Goal: Task Accomplishment & Management: Use online tool/utility

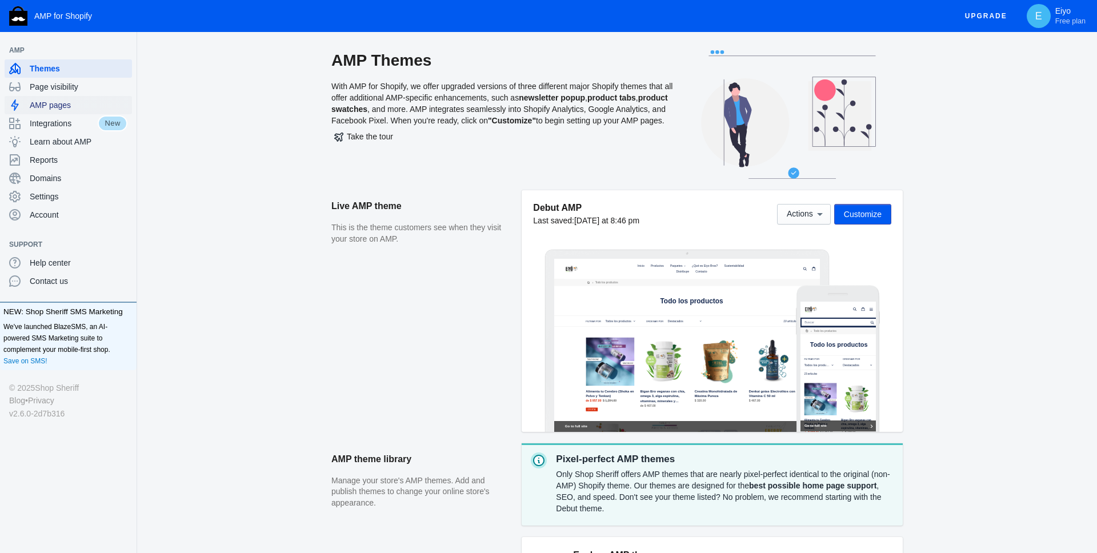
click at [61, 105] on span "AMP pages" at bounding box center [79, 104] width 98 height 11
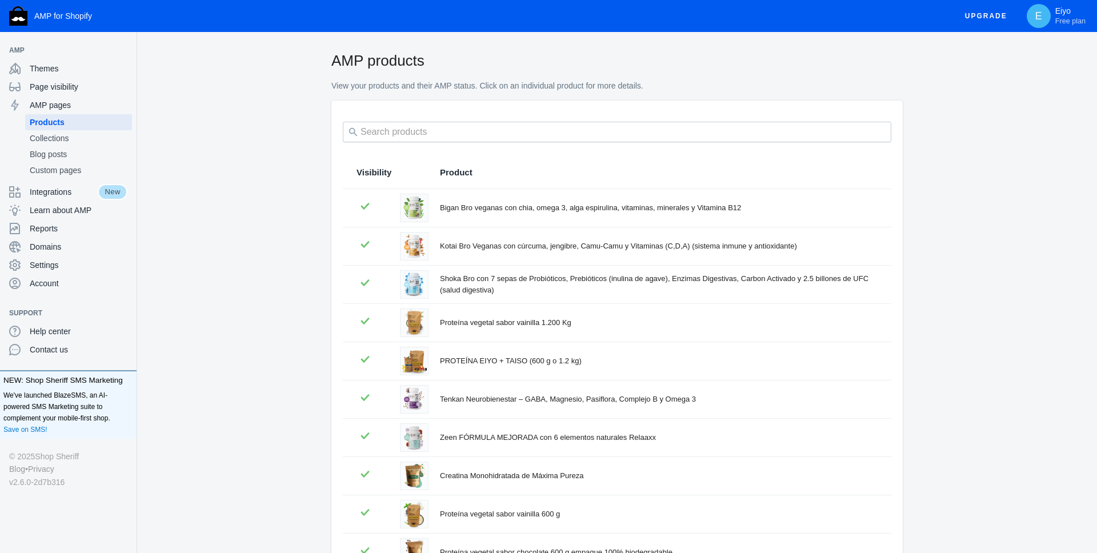
scroll to position [122, 0]
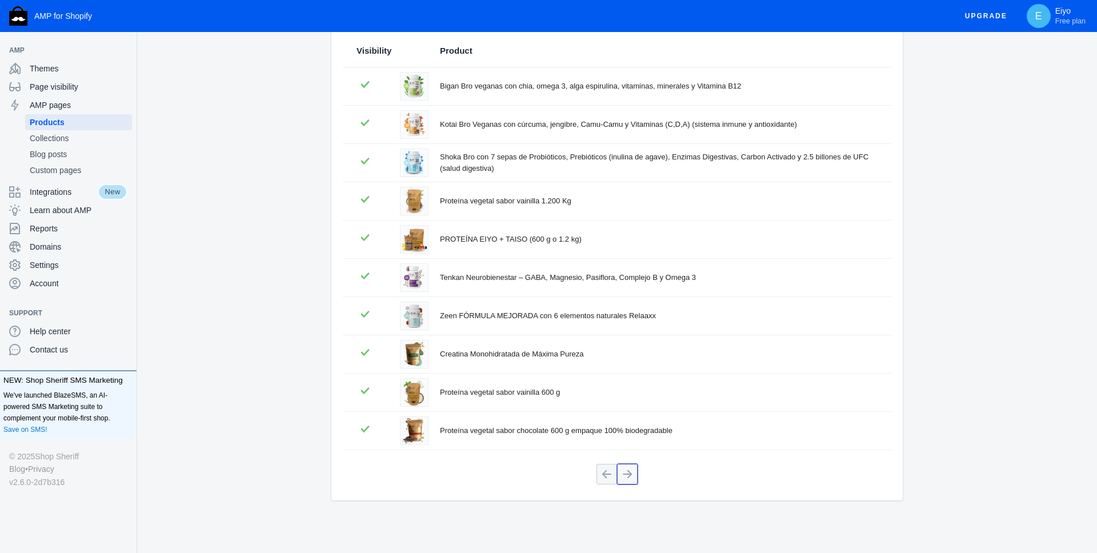
click at [625, 473] on button at bounding box center [627, 474] width 21 height 21
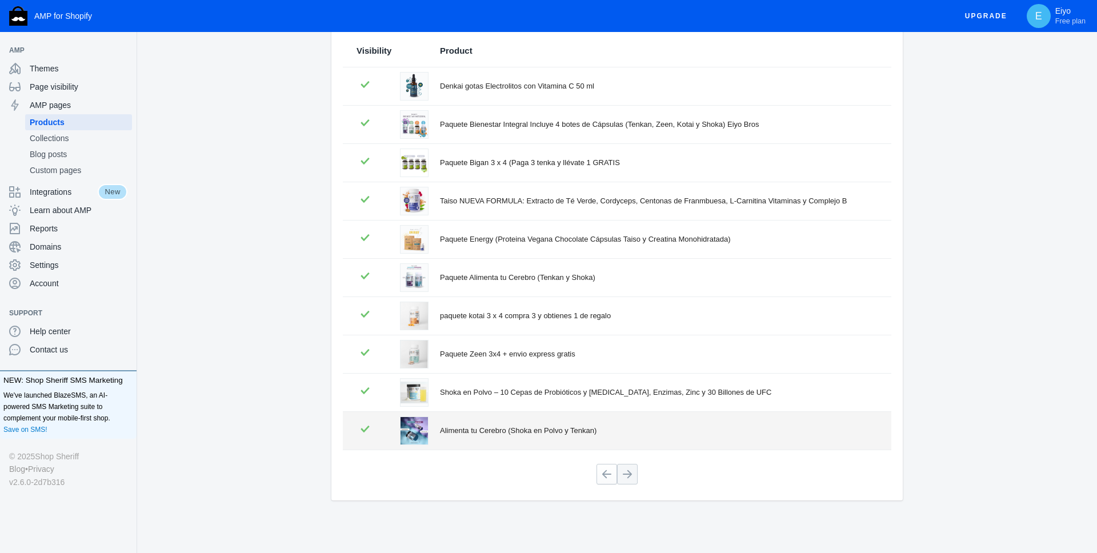
click at [532, 428] on div "Alimenta tu Cerebro (Shoka en Polvo y Tenkan)" at bounding box center [659, 430] width 438 height 11
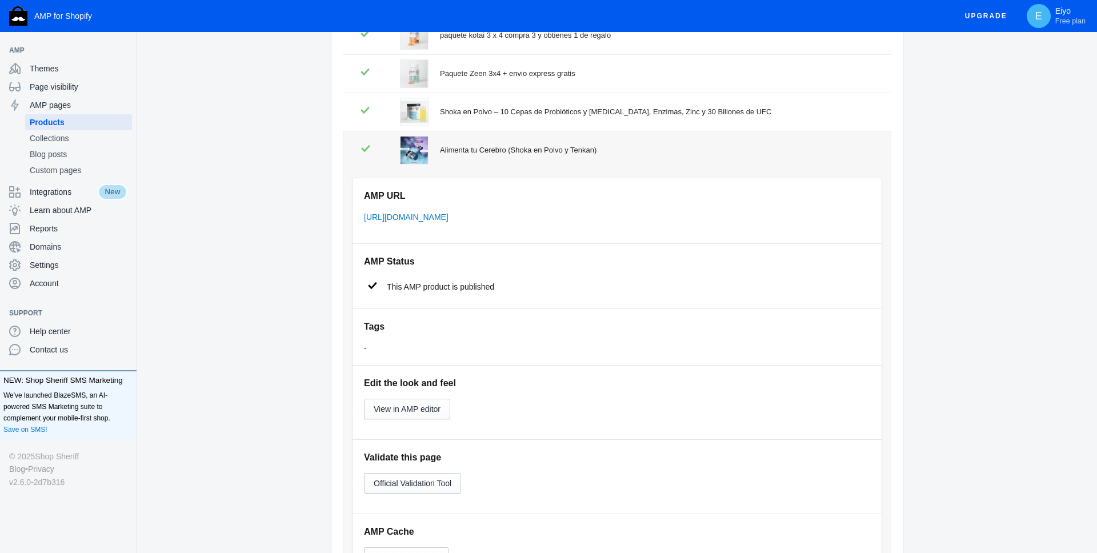
scroll to position [403, 0]
click at [375, 345] on div "-" at bounding box center [617, 347] width 506 height 11
click at [424, 411] on span "View in AMP editor" at bounding box center [407, 408] width 67 height 9
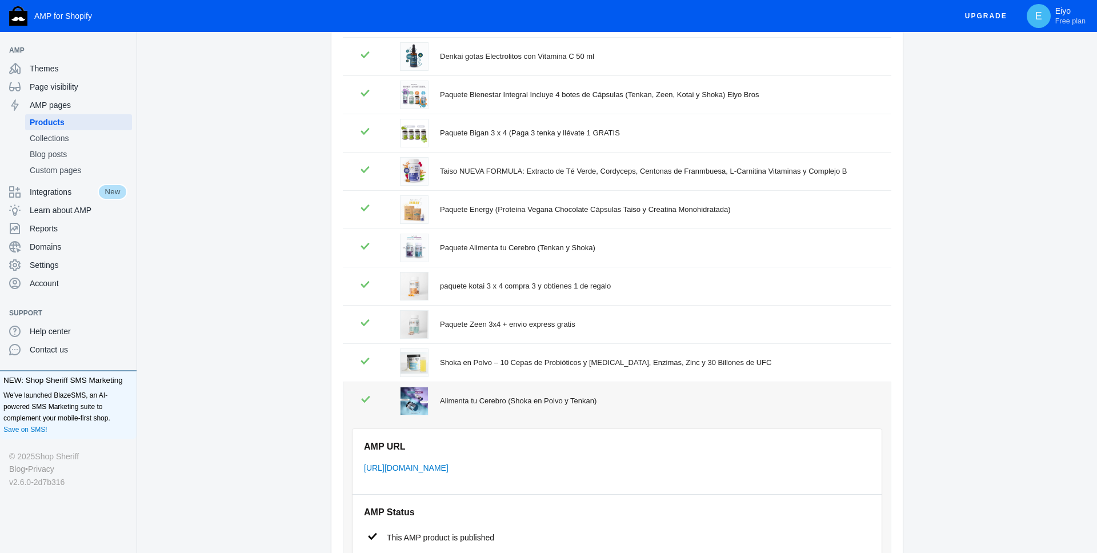
scroll to position [69, 0]
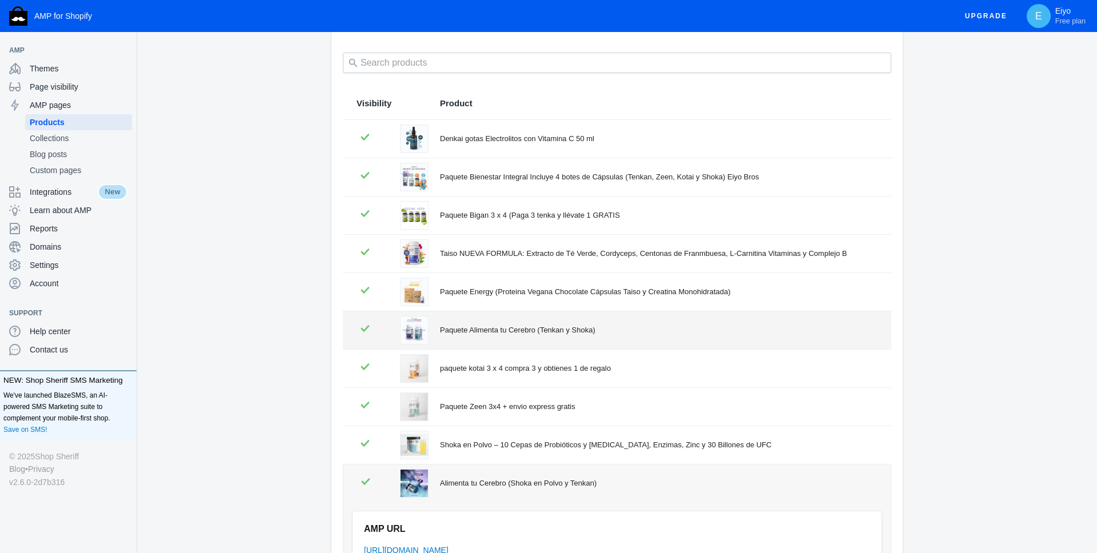
click at [481, 332] on div "Paquete Alimenta tu Cerebro (Tenkan y Shoka)" at bounding box center [659, 330] width 438 height 11
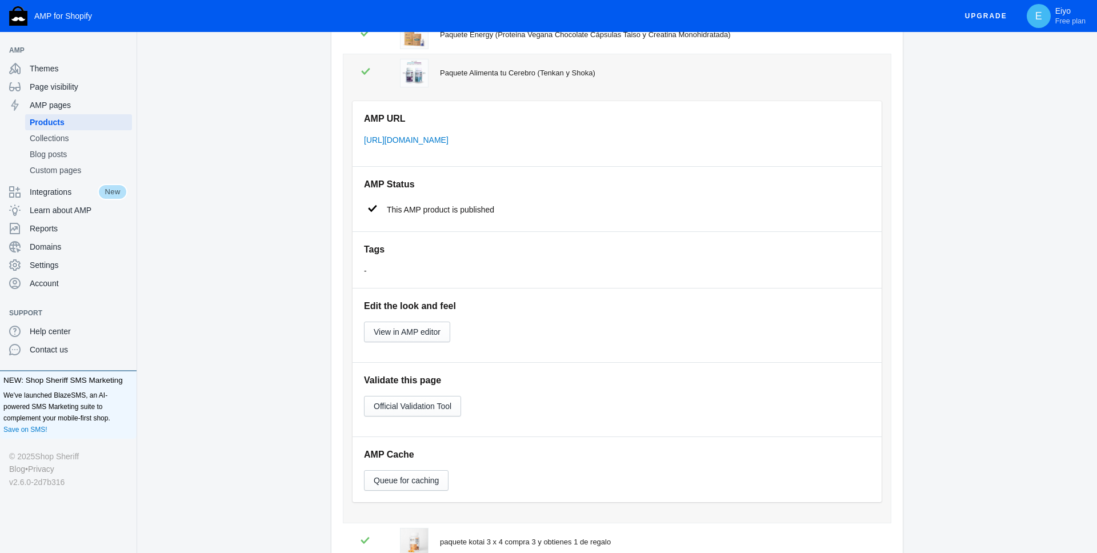
scroll to position [327, 0]
click at [428, 330] on span "View in AMP editor" at bounding box center [407, 331] width 67 height 9
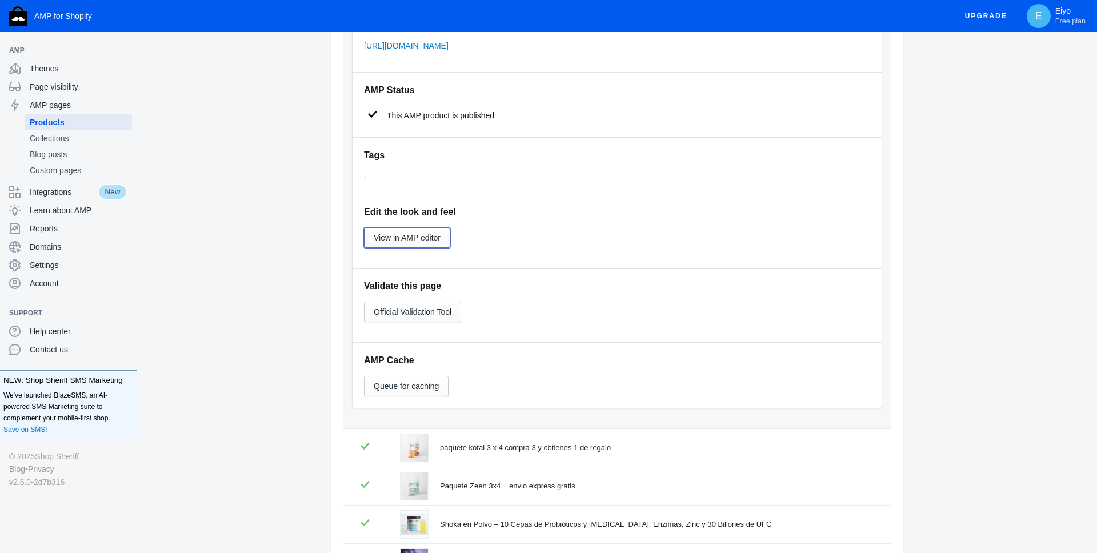
scroll to position [421, 0]
click at [440, 315] on span "Official Validation Tool" at bounding box center [413, 311] width 78 height 9
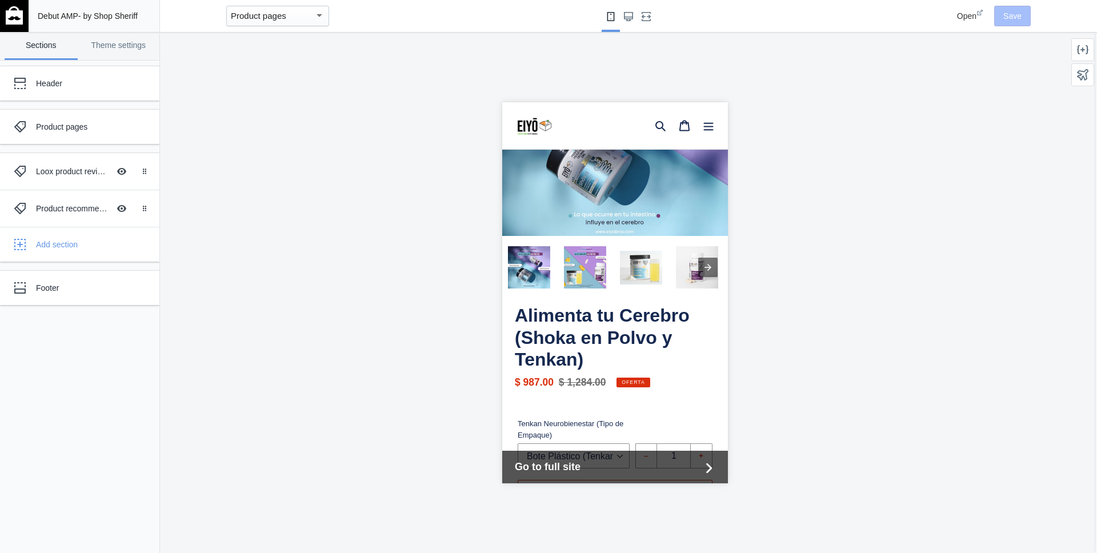
scroll to position [338, 0]
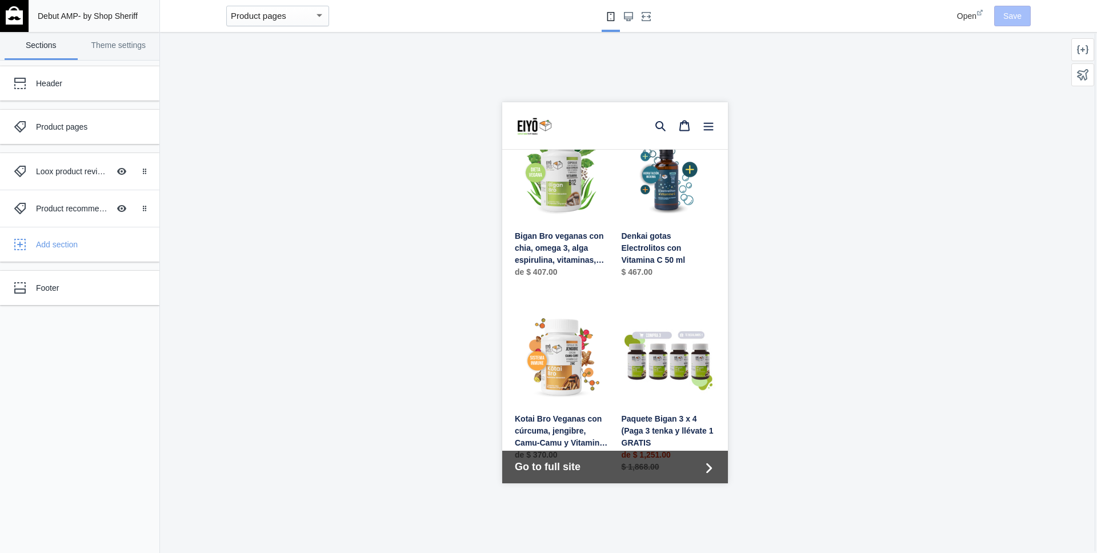
scroll to position [1404, 0]
